Goal: Navigation & Orientation: Understand site structure

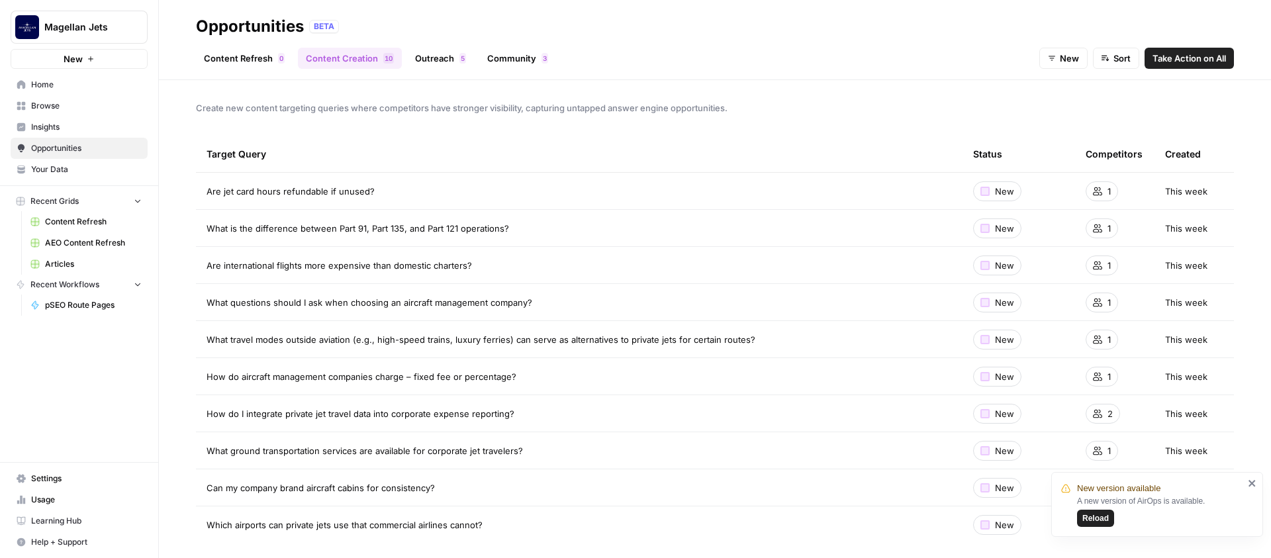
click at [402, 13] on header "Opportunities BETA Content Refresh 0 Content Creation 0 1 Outreach 5 Community …" at bounding box center [715, 40] width 1112 height 80
click at [78, 132] on span "Insights" at bounding box center [86, 127] width 111 height 12
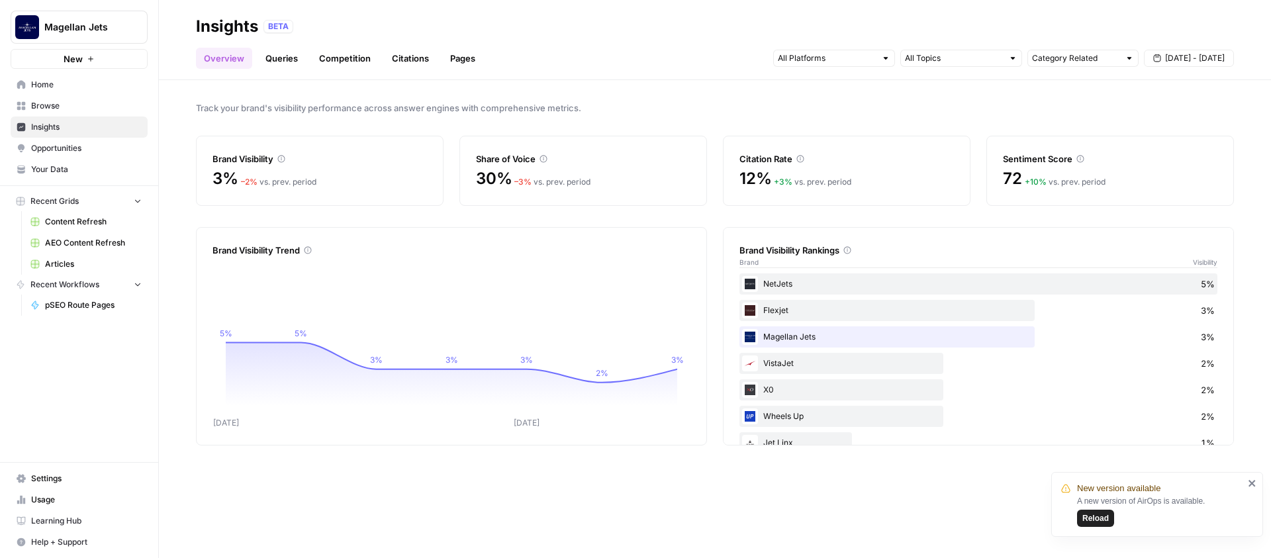
click at [281, 62] on link "Queries" at bounding box center [282, 58] width 48 height 21
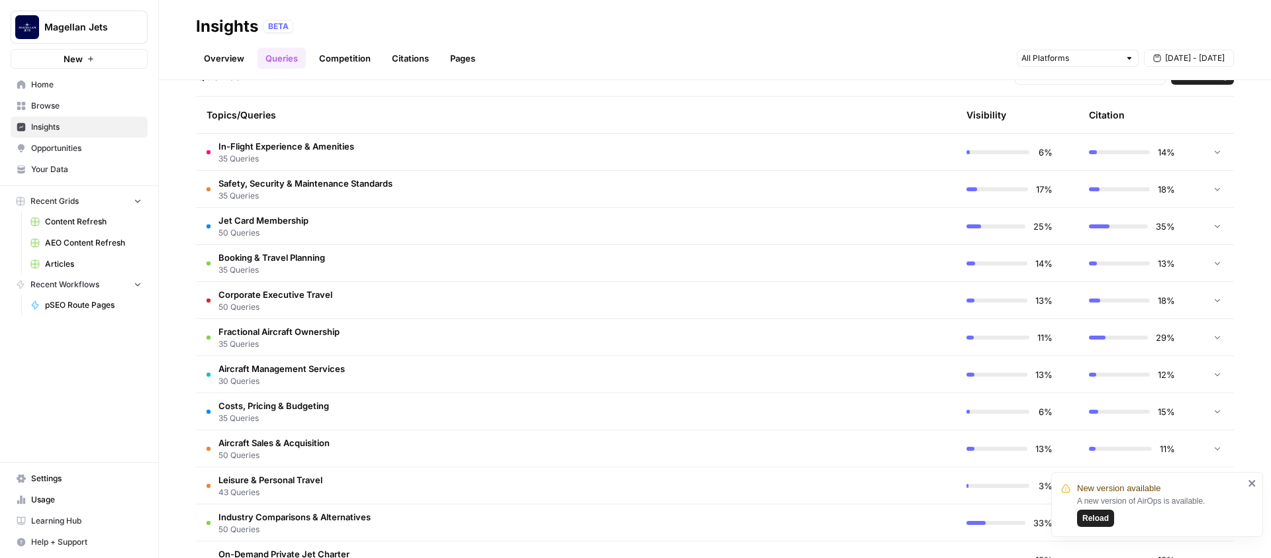
scroll to position [334, 0]
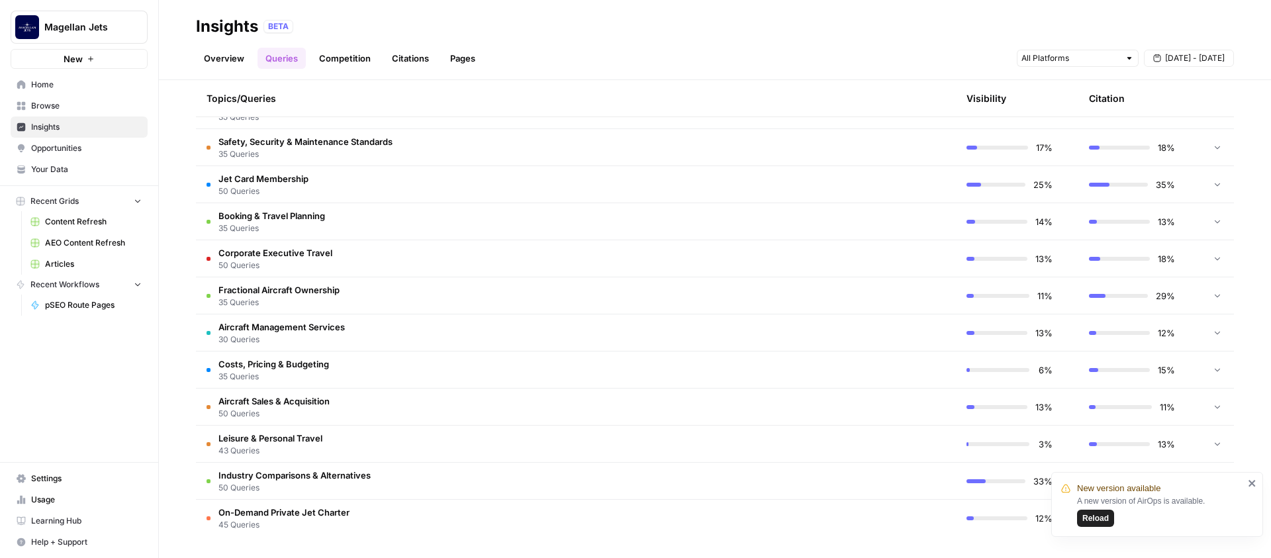
click at [1000, 487] on icon "close" at bounding box center [1252, 483] width 9 height 11
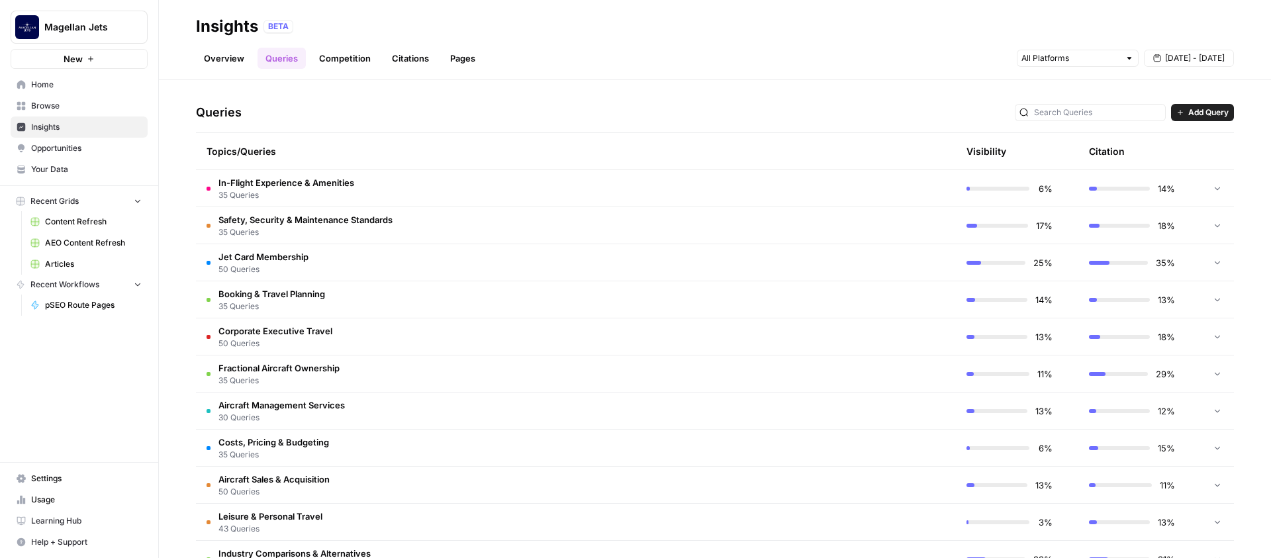
scroll to position [236, 0]
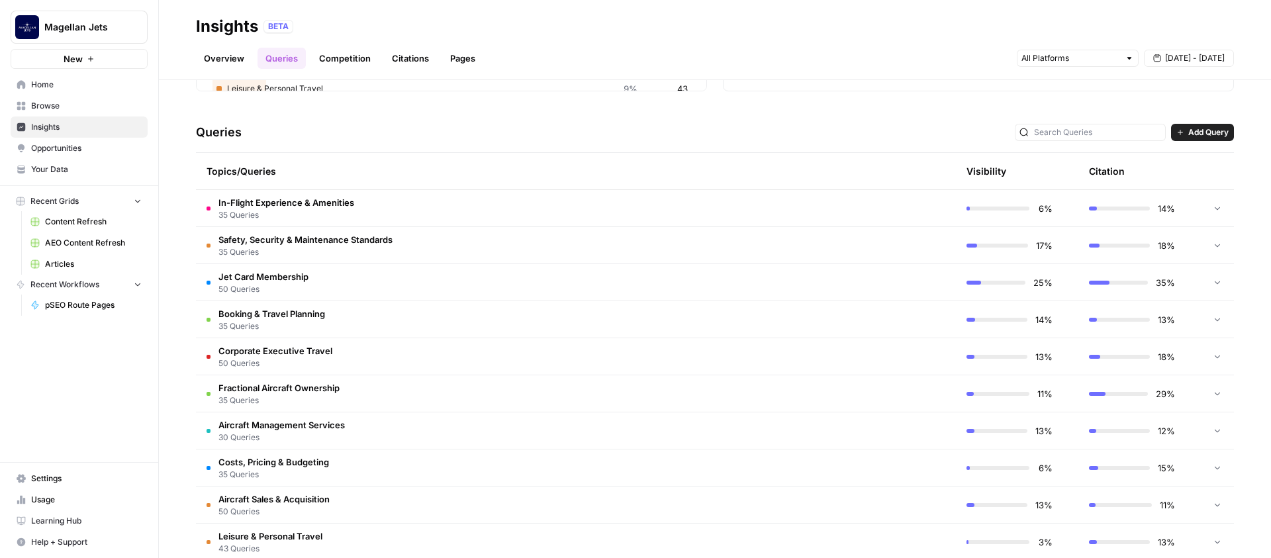
click at [228, 60] on link "Overview" at bounding box center [224, 58] width 56 height 21
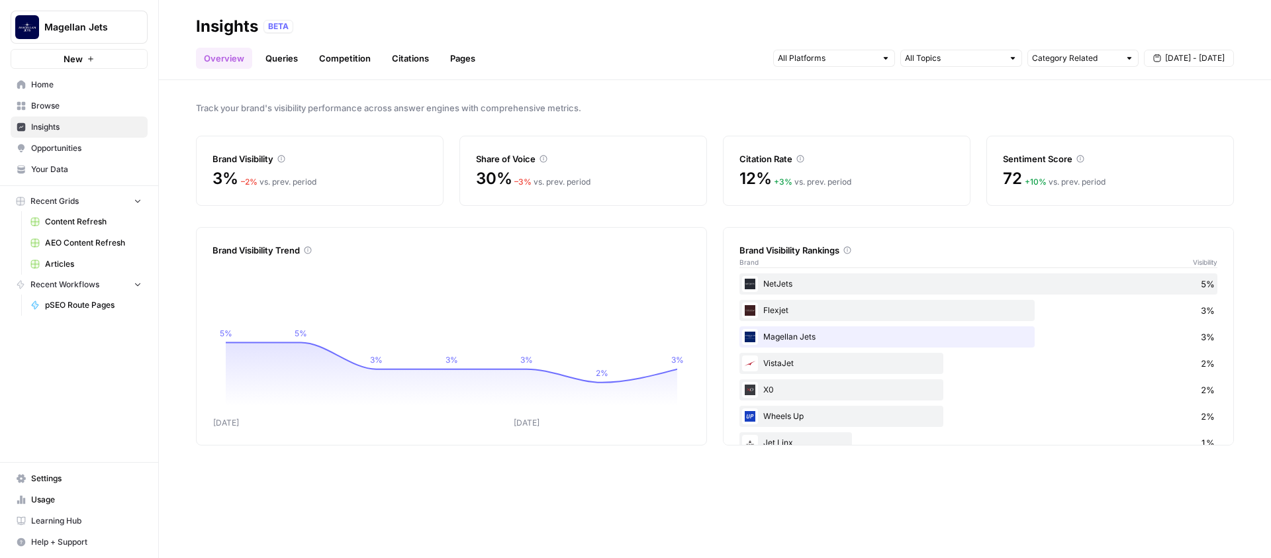
click at [284, 159] on icon at bounding box center [281, 159] width 8 height 8
click at [355, 60] on link "Competition" at bounding box center [345, 58] width 68 height 21
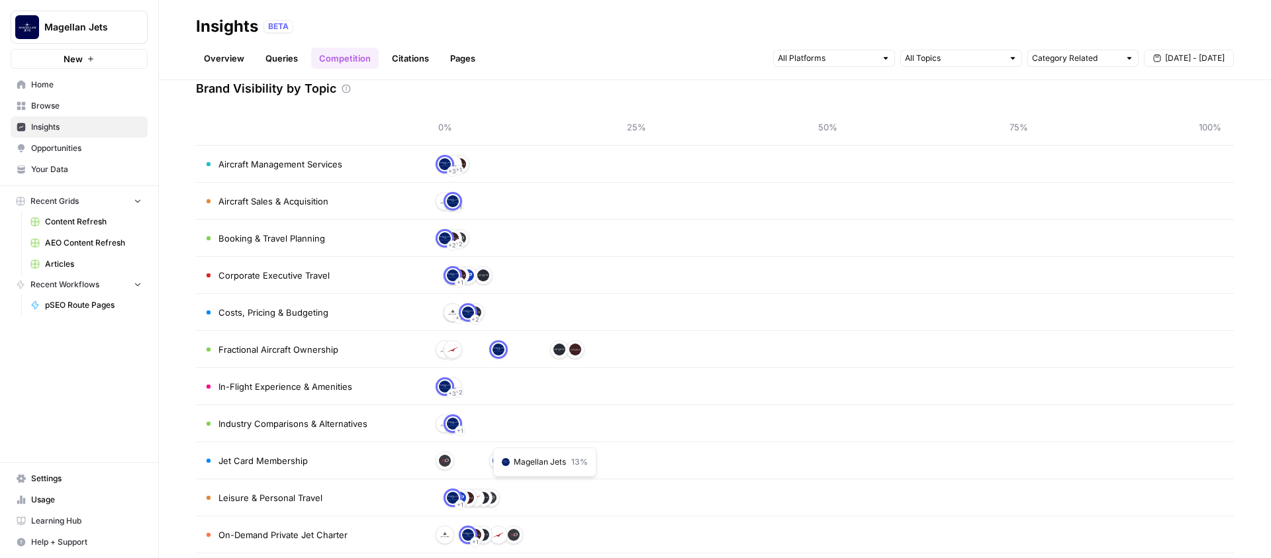
scroll to position [121, 0]
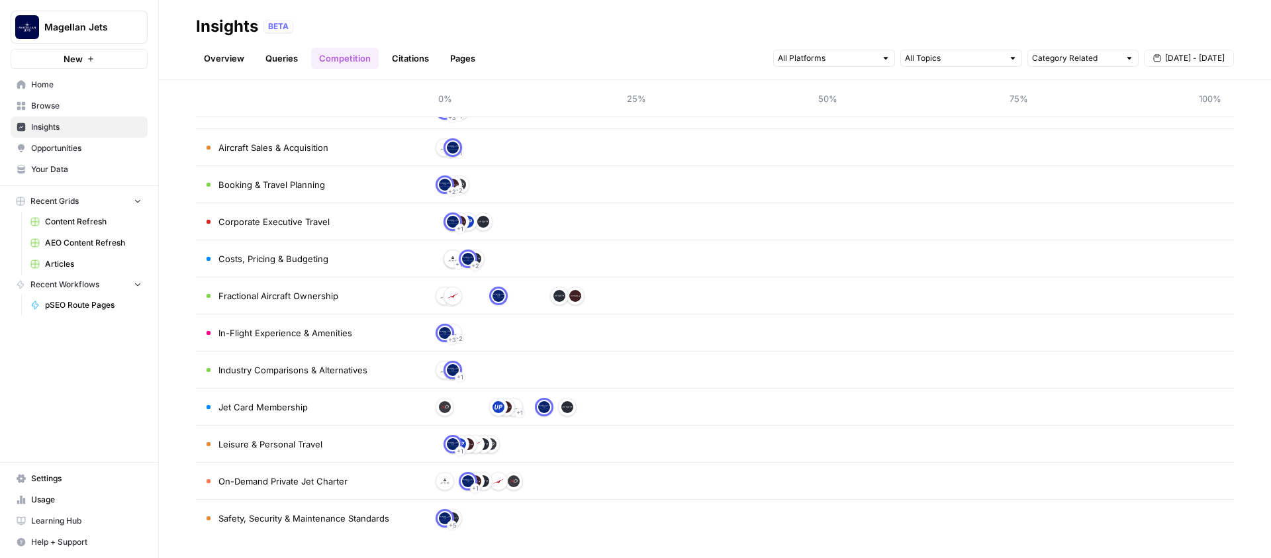
click at [416, 57] on link "Citations" at bounding box center [410, 58] width 53 height 21
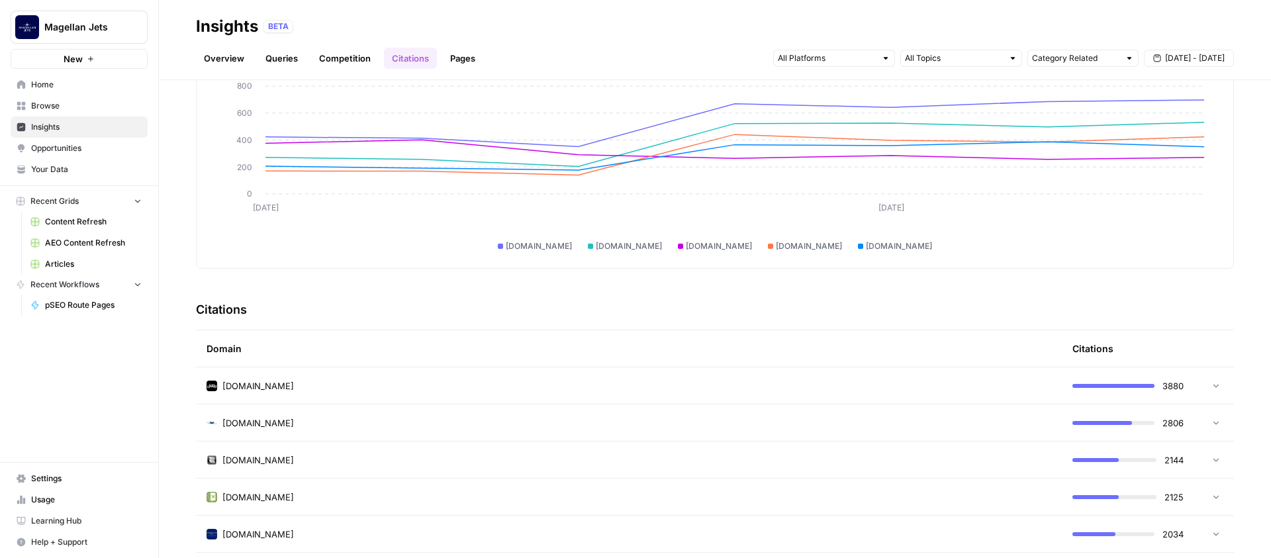
scroll to position [109, 0]
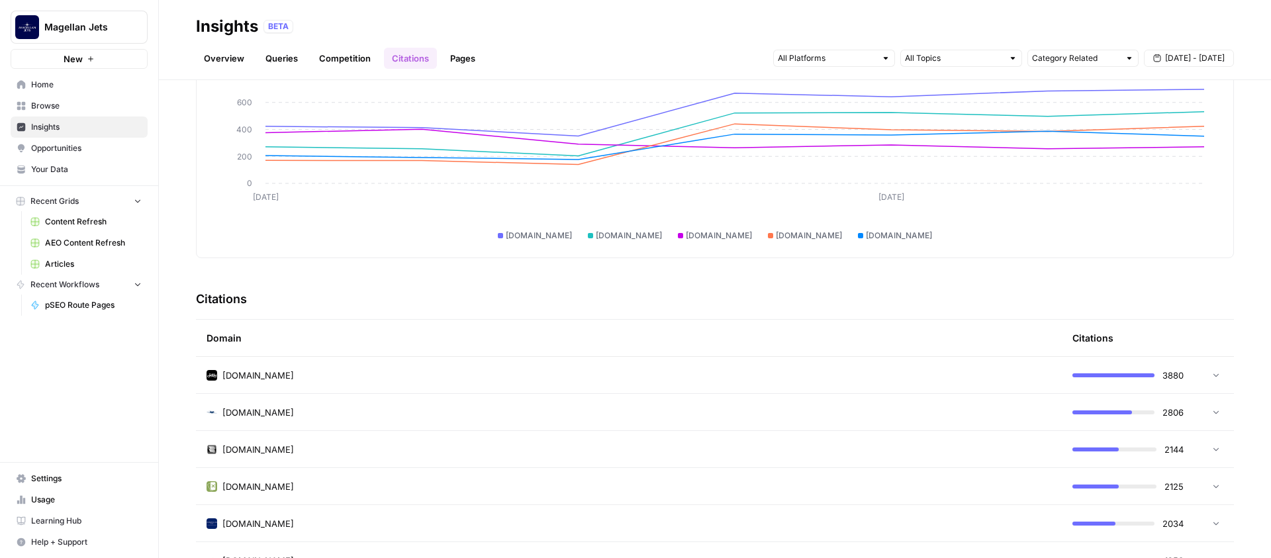
click at [431, 380] on div "[DOMAIN_NAME]" at bounding box center [629, 375] width 845 height 13
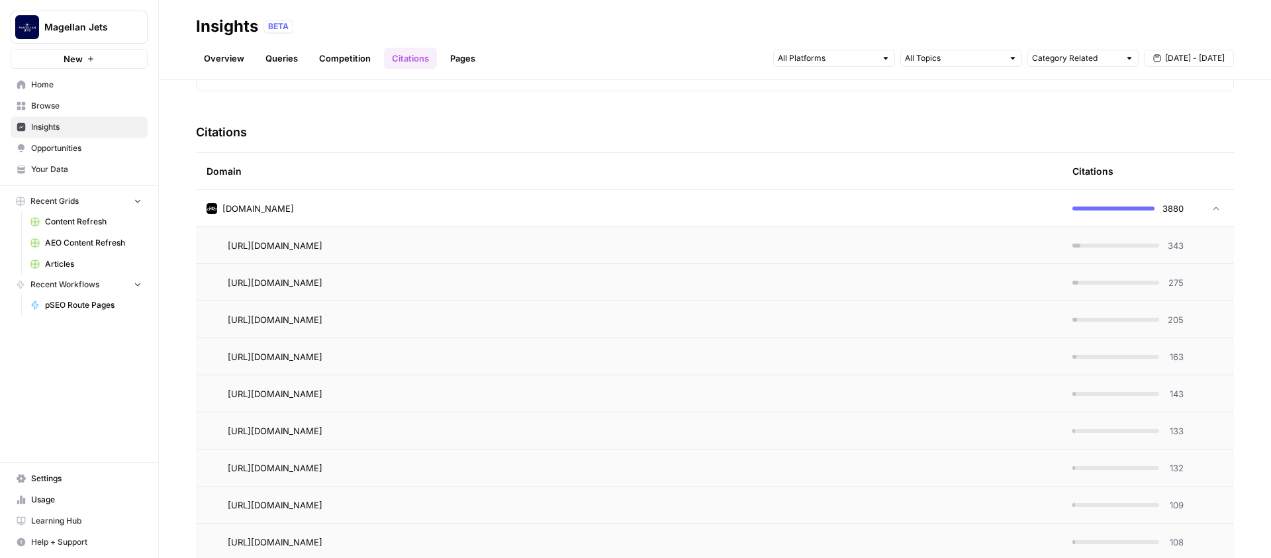
scroll to position [189, 0]
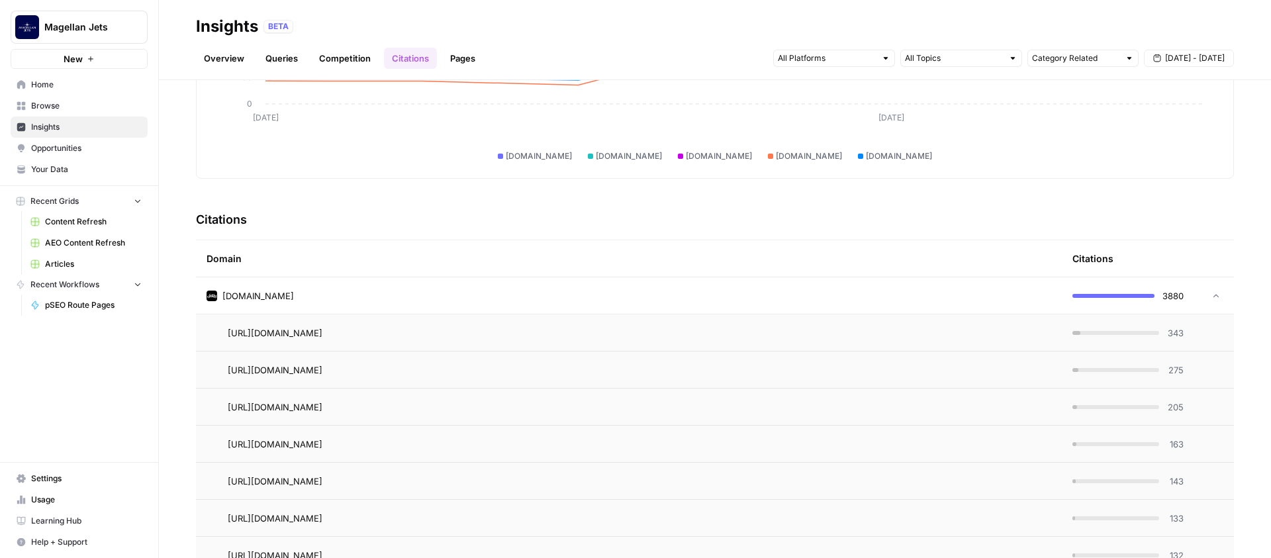
click at [432, 288] on td "[DOMAIN_NAME]" at bounding box center [629, 295] width 866 height 36
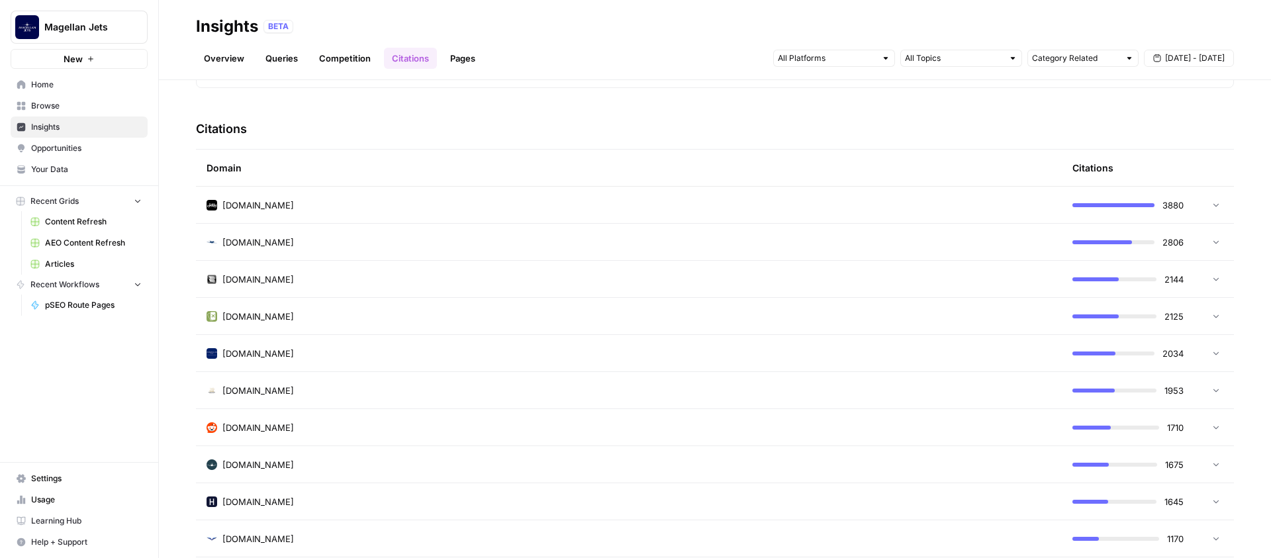
scroll to position [281, 0]
click at [1000, 344] on td at bounding box center [1214, 351] width 40 height 36
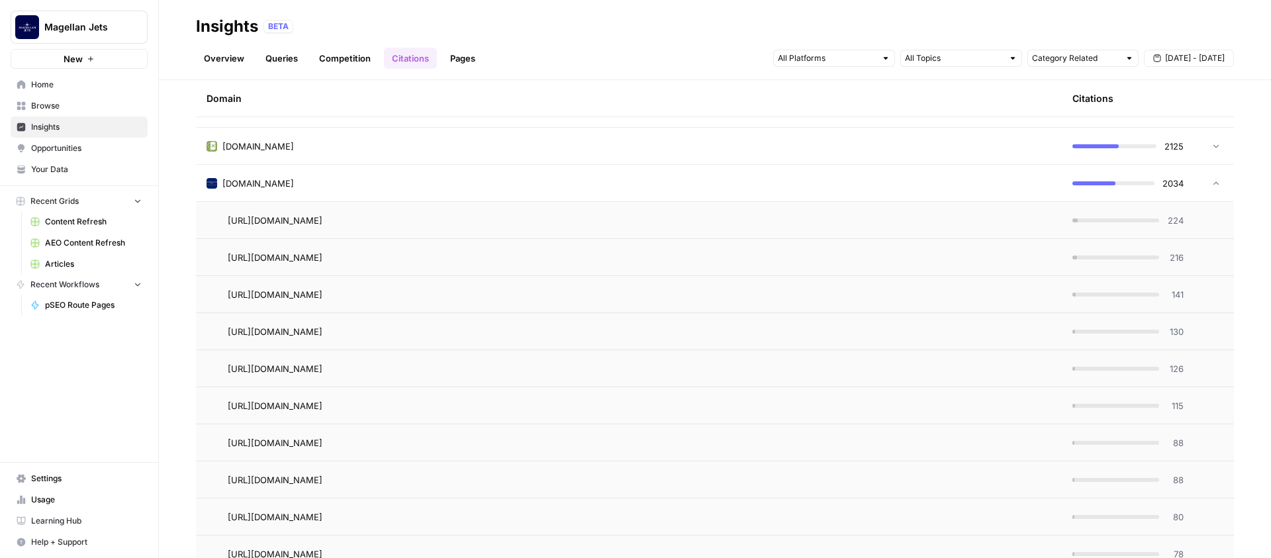
scroll to position [448, 0]
click at [1000, 190] on td at bounding box center [1214, 184] width 40 height 36
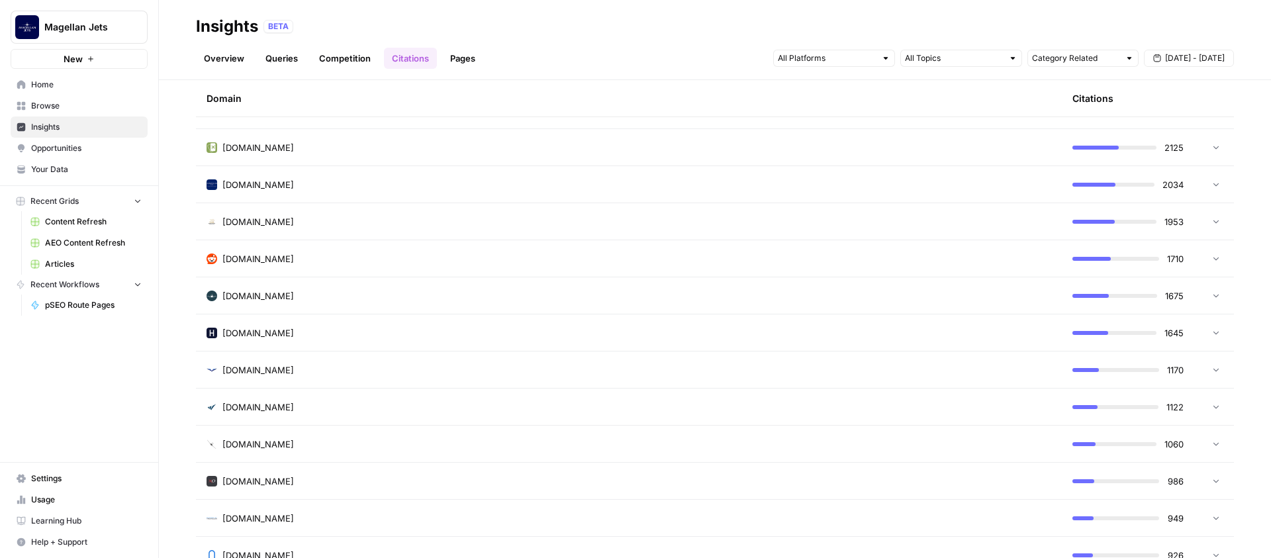
click at [82, 143] on span "Opportunities" at bounding box center [86, 148] width 111 height 12
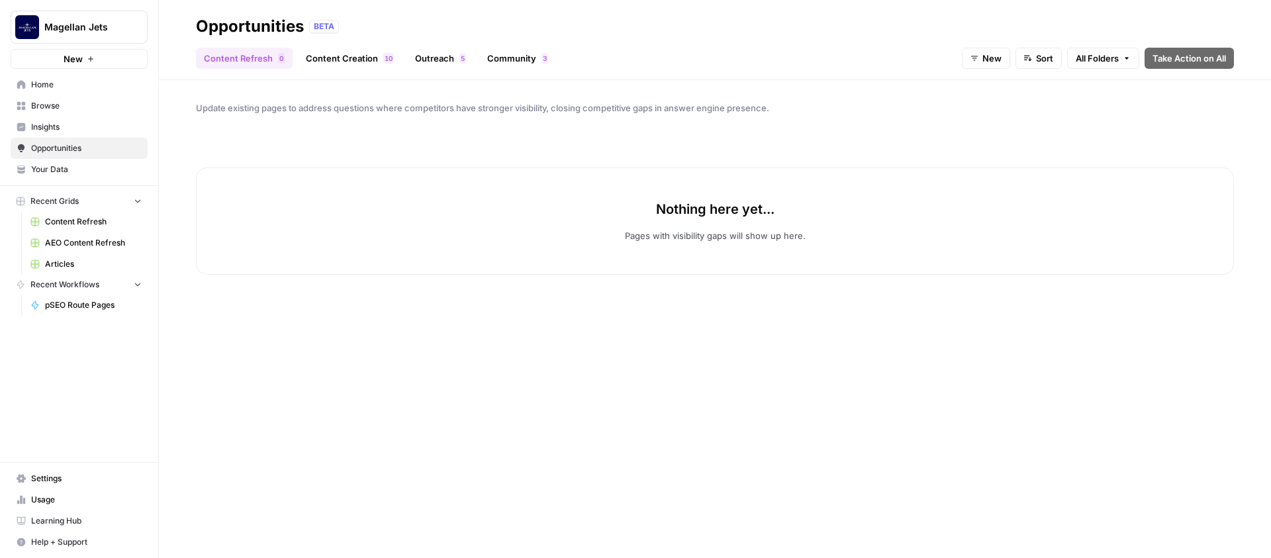
click at [342, 58] on link "Content Creation 0 1" at bounding box center [350, 58] width 104 height 21
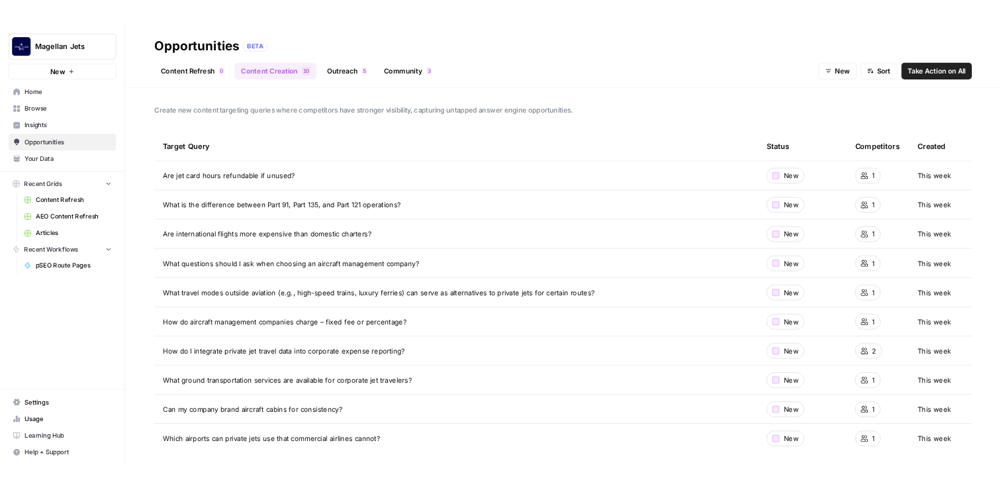
scroll to position [7, 0]
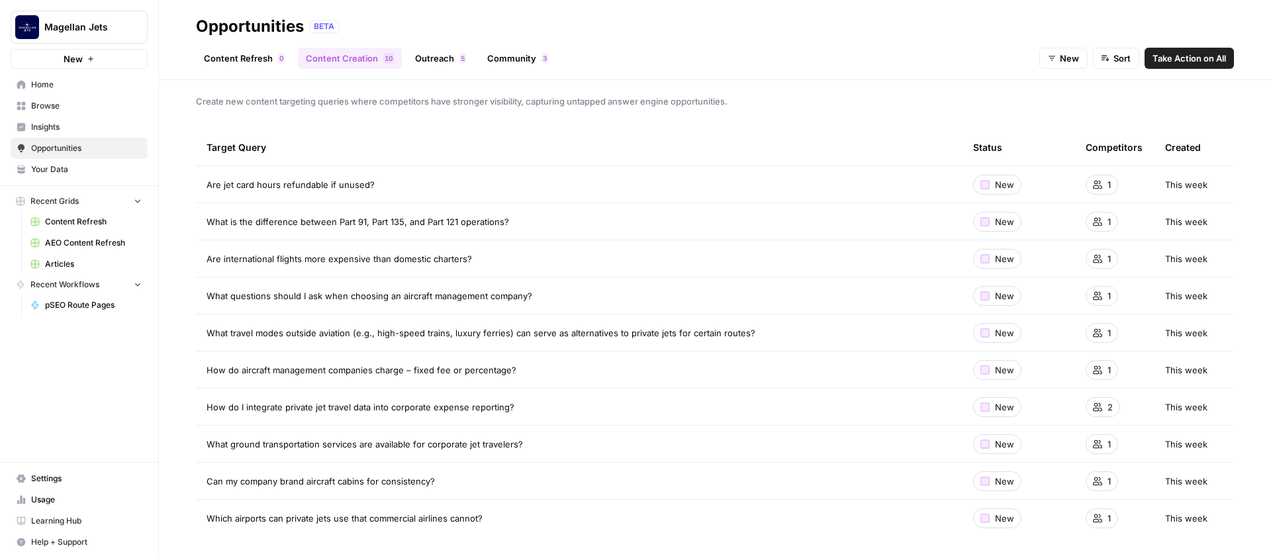
drag, startPoint x: 514, startPoint y: 222, endPoint x: 201, endPoint y: 221, distance: 313.2
click at [201, 221] on td "What is the difference between Part 91, Part 135, and Part 121 operations?" at bounding box center [579, 221] width 767 height 36
click at [436, 65] on link "Outreach 5" at bounding box center [440, 58] width 67 height 21
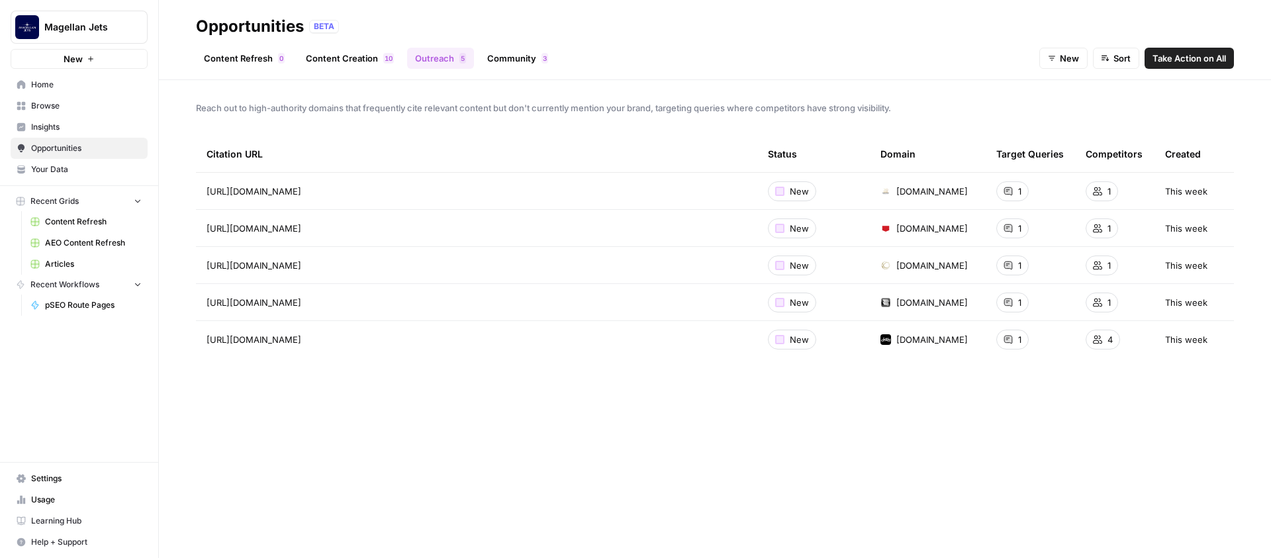
click at [527, 51] on link "Community 3" at bounding box center [517, 58] width 77 height 21
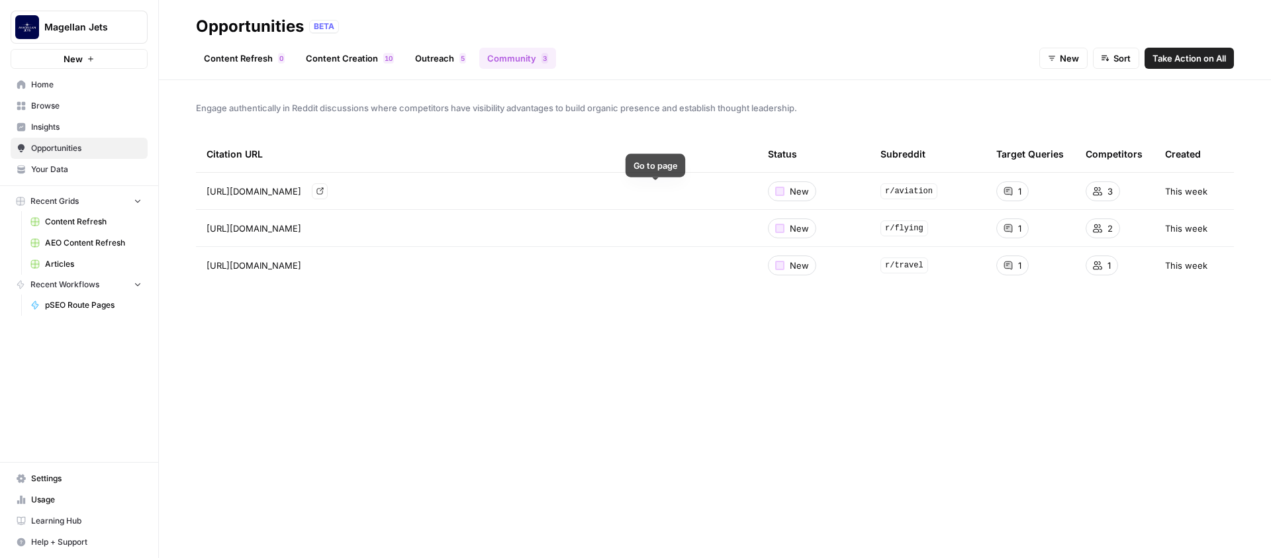
click at [323, 188] on icon "Go to page https://www.reddit.com/r/aviation/comments/1izqewx/how_can_you_fly_o…" at bounding box center [319, 191] width 7 height 7
click at [328, 226] on link "Go to page" at bounding box center [320, 228] width 16 height 16
click at [942, 466] on div "Citation URL Status Subreddit Target Queries Competitors Created [URL][DOMAIN_N…" at bounding box center [715, 336] width 1038 height 400
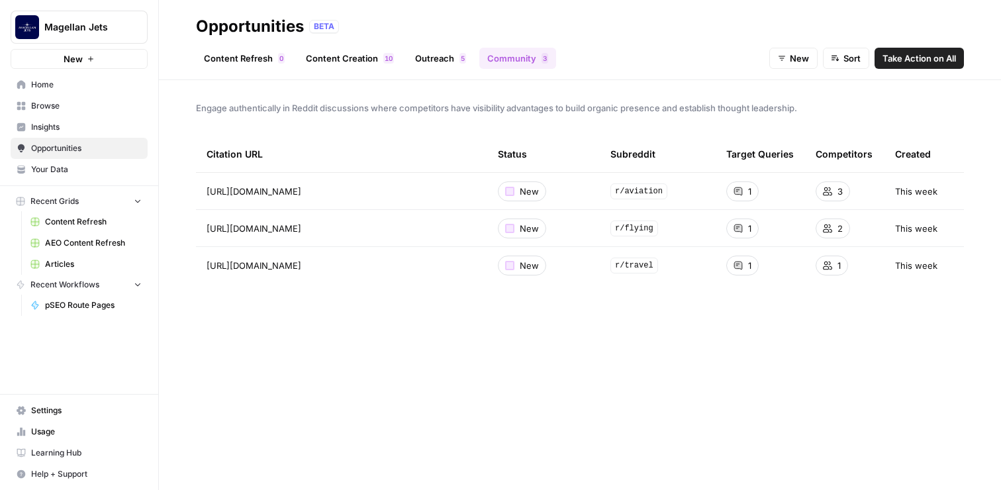
click at [70, 89] on span "Home" at bounding box center [86, 85] width 111 height 12
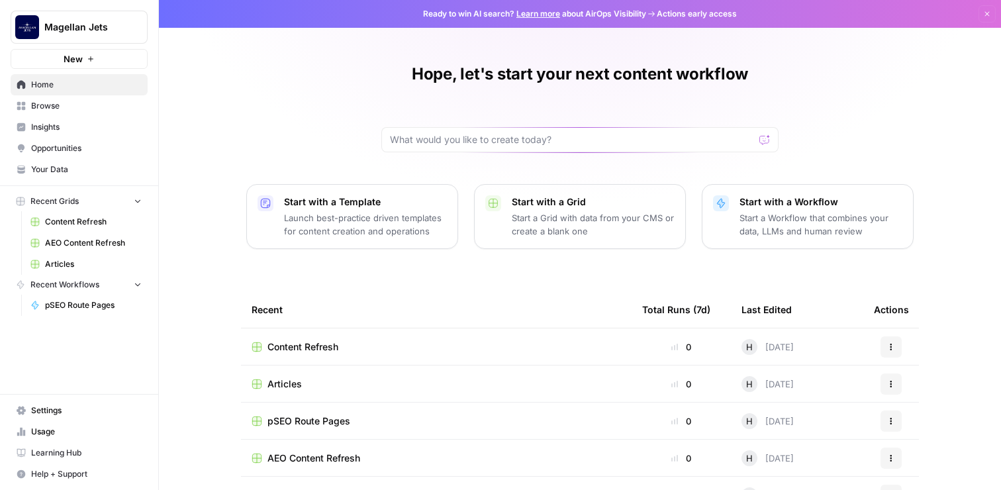
click at [60, 134] on link "Insights" at bounding box center [79, 127] width 137 height 21
